Goal: Task Accomplishment & Management: Use online tool/utility

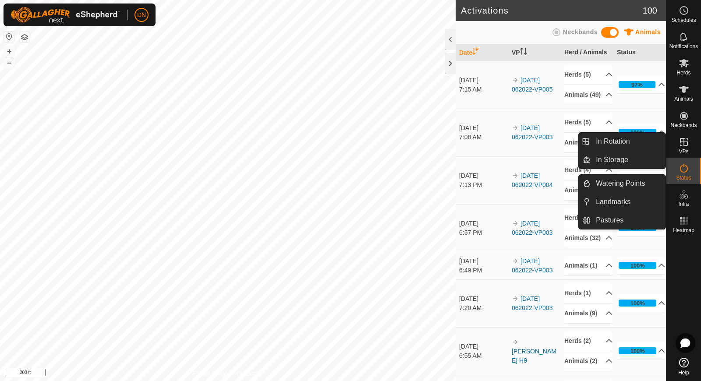
click at [684, 142] on icon at bounding box center [684, 142] width 8 height 8
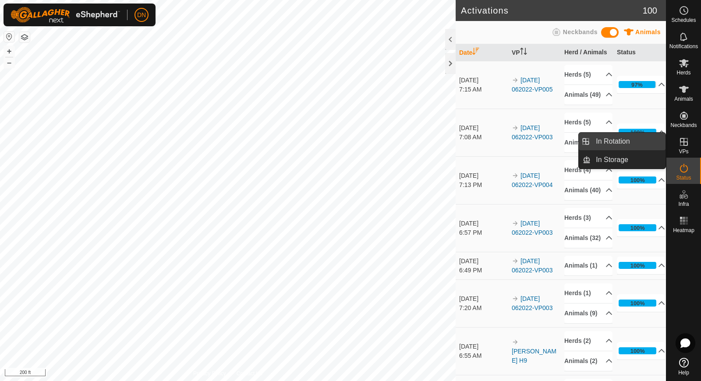
click at [640, 138] on link "In Rotation" at bounding box center [627, 142] width 75 height 18
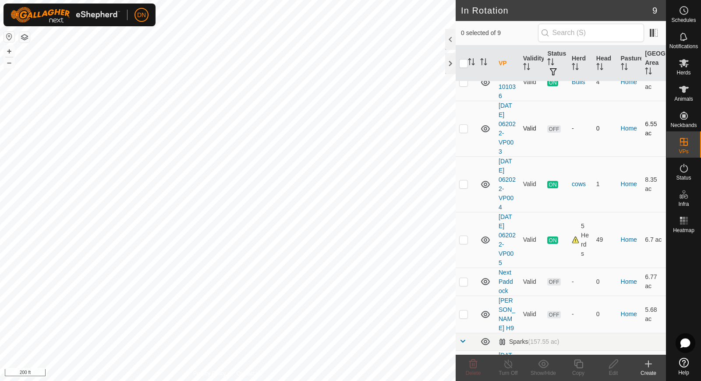
scroll to position [88, 0]
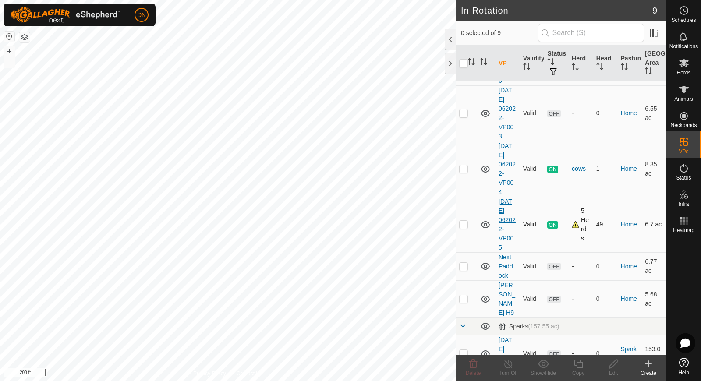
click at [509, 235] on link "[DATE] 062022-VP005" at bounding box center [506, 224] width 17 height 53
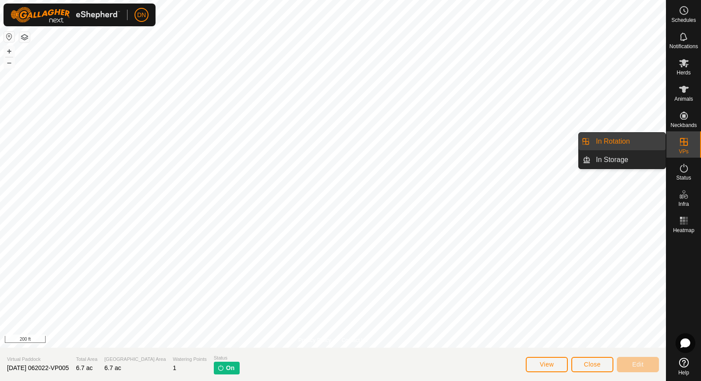
click at [682, 140] on icon at bounding box center [684, 142] width 11 height 11
click at [632, 140] on link "In Rotation" at bounding box center [627, 142] width 75 height 18
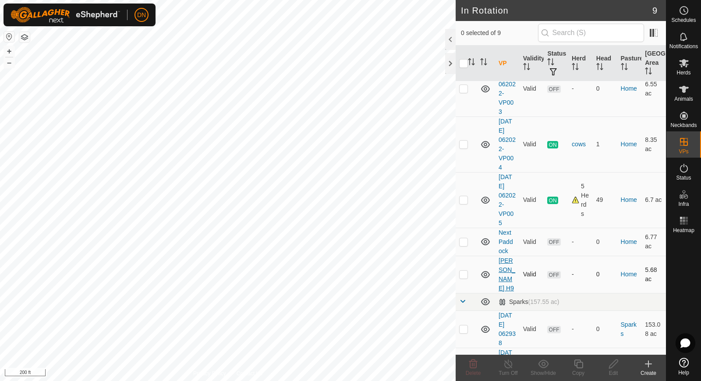
scroll to position [124, 0]
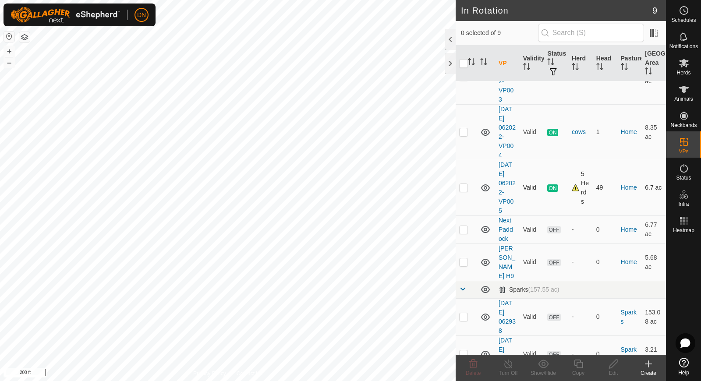
click at [463, 187] on p-checkbox at bounding box center [463, 187] width 9 height 7
checkbox input "true"
click at [580, 364] on icon at bounding box center [578, 364] width 11 height 11
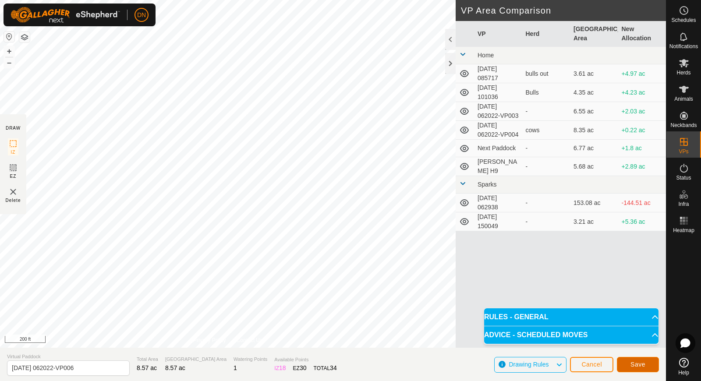
click at [632, 363] on span "Save" at bounding box center [637, 364] width 15 height 7
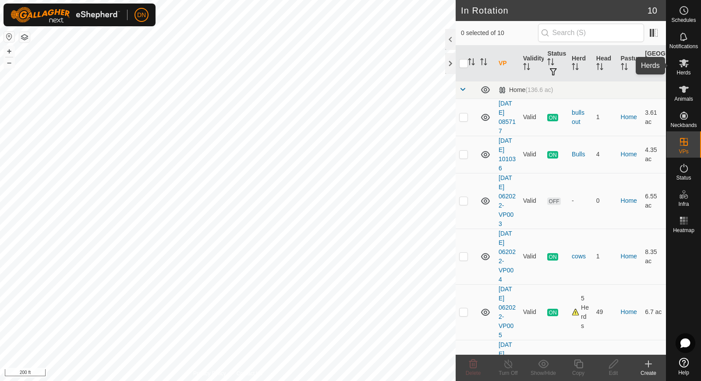
click at [685, 60] on icon at bounding box center [684, 63] width 10 height 8
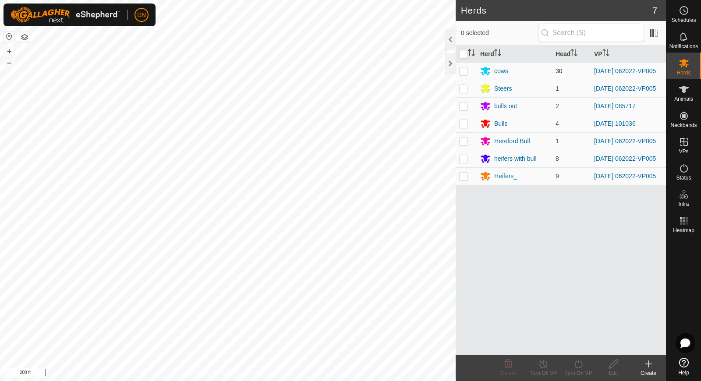
click at [462, 72] on p-checkbox at bounding box center [463, 70] width 9 height 7
checkbox input "true"
click at [462, 92] on p-checkbox at bounding box center [463, 88] width 9 height 7
checkbox input "true"
click at [462, 141] on p-checkbox at bounding box center [463, 141] width 9 height 7
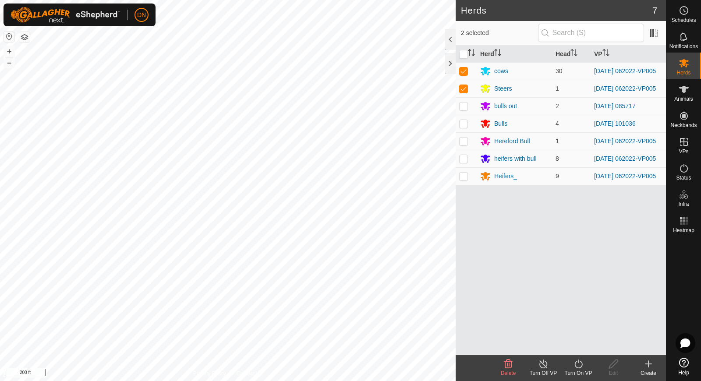
checkbox input "true"
click at [463, 161] on p-checkbox at bounding box center [463, 158] width 9 height 7
checkbox input "true"
click at [465, 180] on p-checkbox at bounding box center [463, 176] width 9 height 7
checkbox input "true"
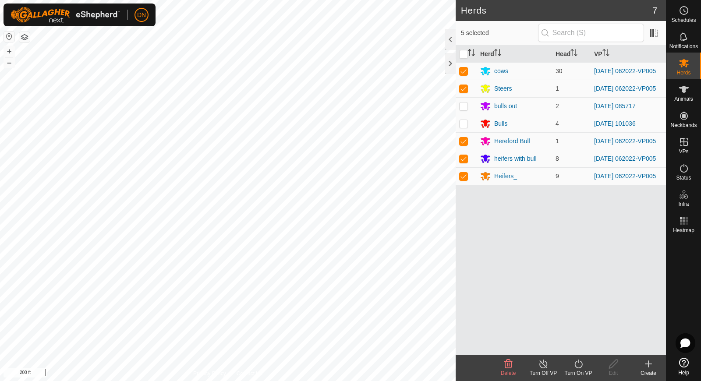
click at [579, 363] on icon at bounding box center [578, 364] width 11 height 11
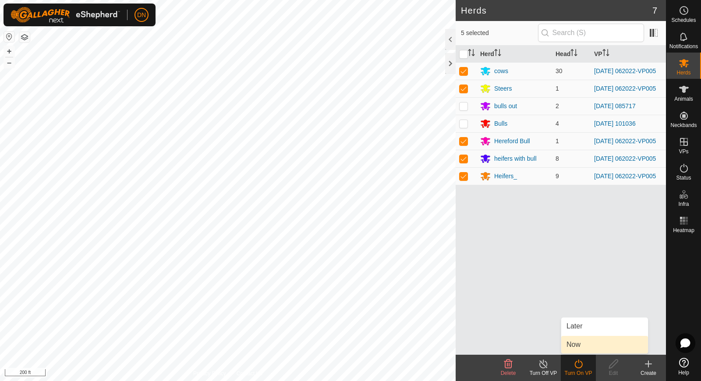
click at [583, 340] on link "Now" at bounding box center [604, 345] width 87 height 18
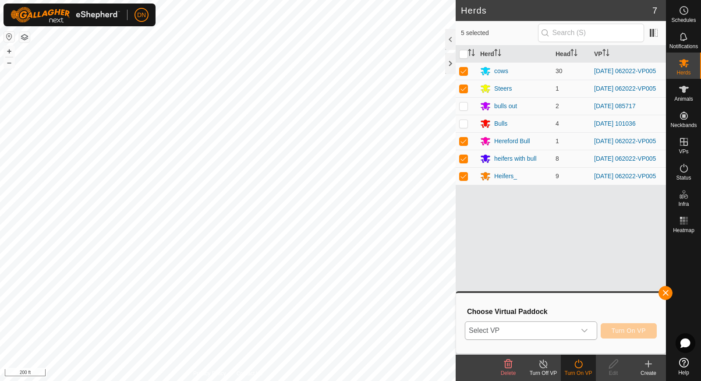
click at [586, 332] on icon "dropdown trigger" at bounding box center [584, 330] width 7 height 7
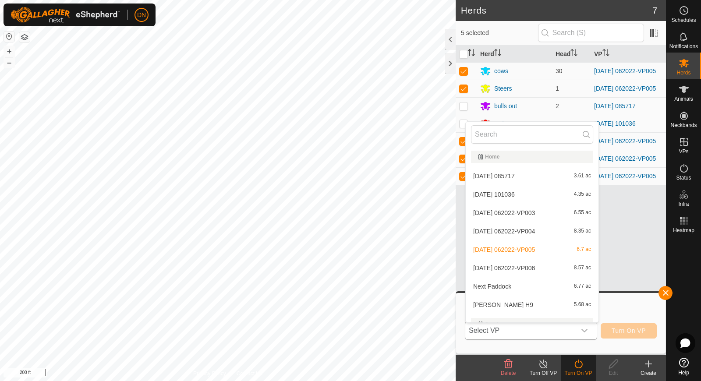
click at [528, 267] on li "2025-08-12 062022-VP006 8.57 ac" at bounding box center [532, 268] width 133 height 18
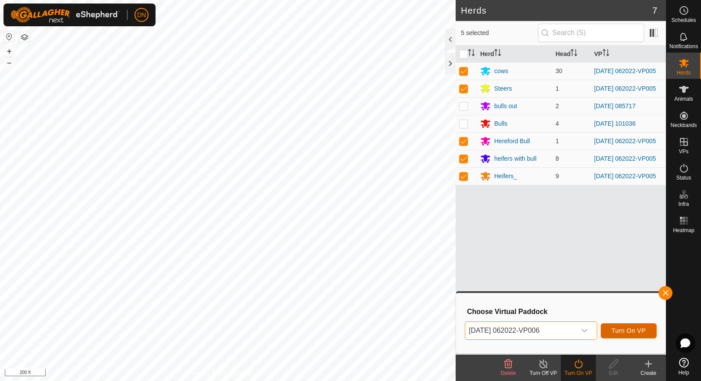
click at [630, 333] on span "Turn On VP" at bounding box center [628, 330] width 34 height 7
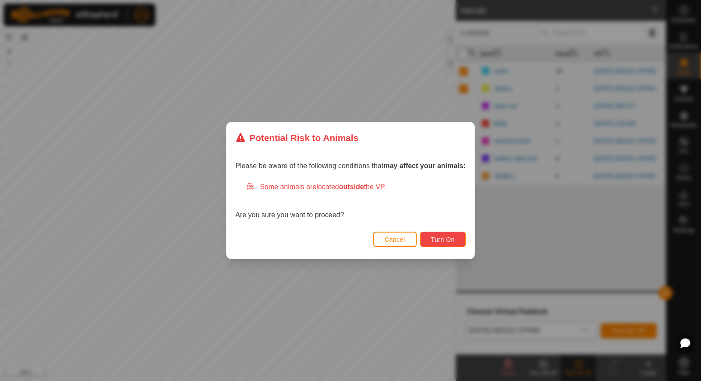
click at [444, 235] on button "Turn On" at bounding box center [443, 239] width 46 height 15
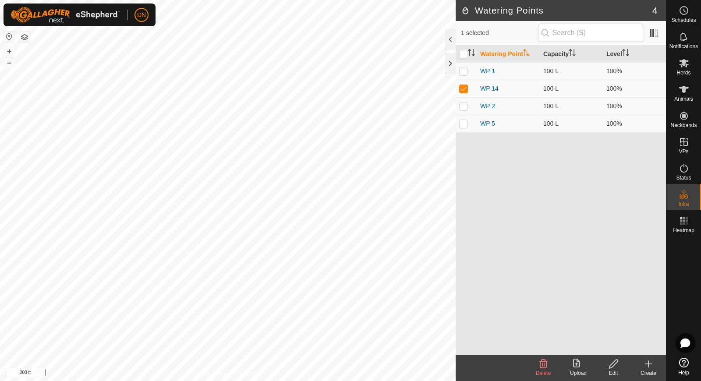
click at [542, 361] on icon at bounding box center [543, 364] width 8 height 9
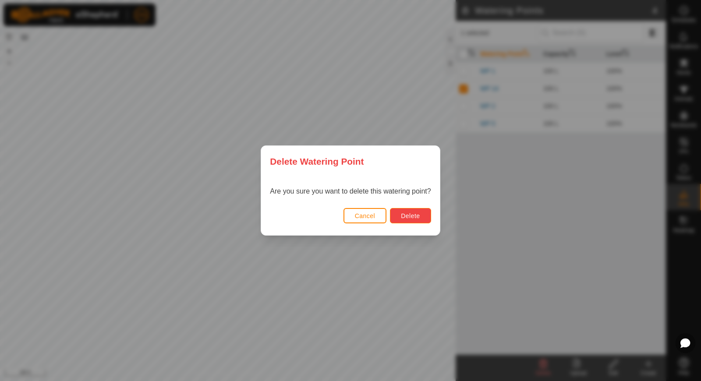
click at [410, 213] on span "Delete" at bounding box center [410, 215] width 19 height 7
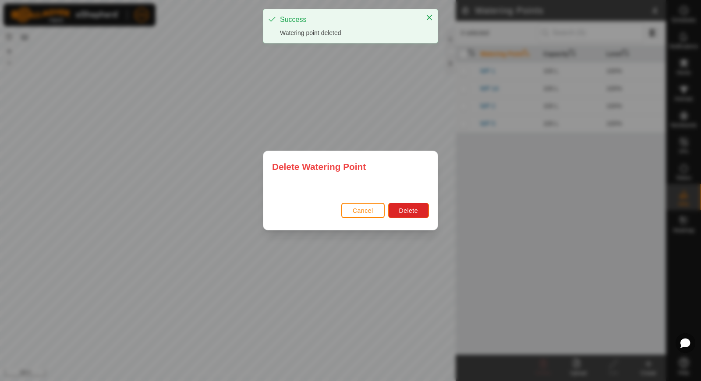
checkbox input "false"
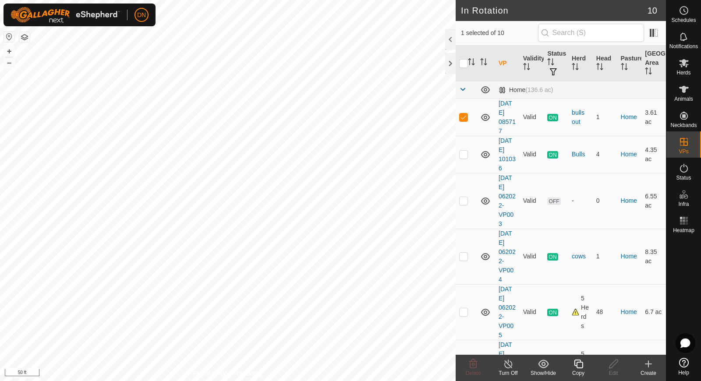
click at [512, 366] on icon at bounding box center [508, 364] width 8 height 9
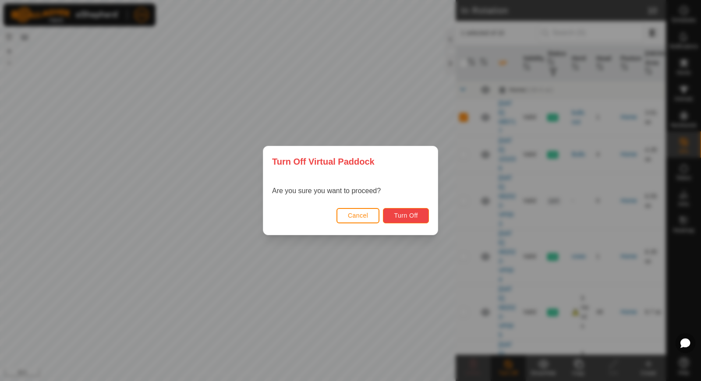
click at [414, 210] on button "Turn Off" at bounding box center [406, 215] width 46 height 15
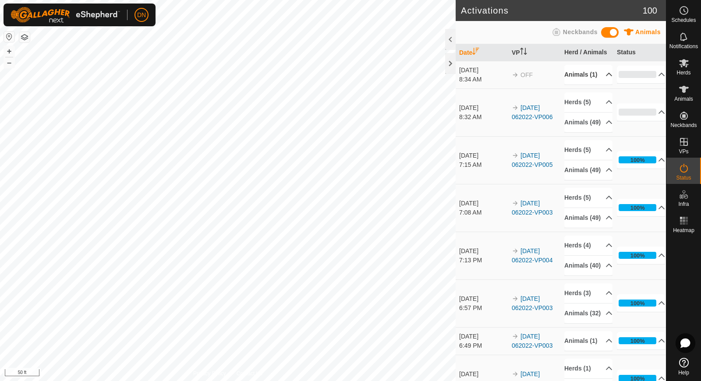
click at [570, 85] on p-accordion-header "Animals (1)" at bounding box center [588, 75] width 48 height 20
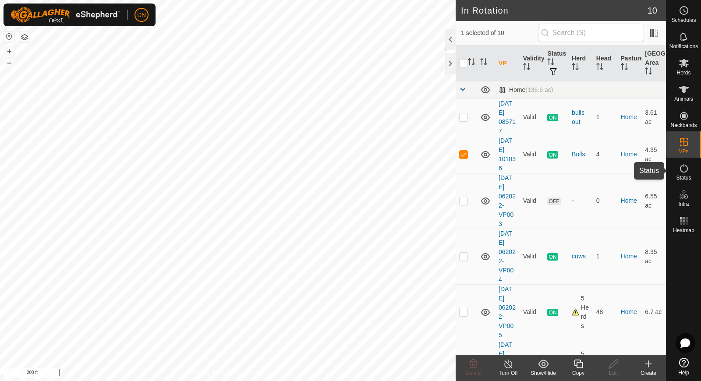
click at [686, 167] on icon at bounding box center [684, 168] width 11 height 11
